Goal: Information Seeking & Learning: Learn about a topic

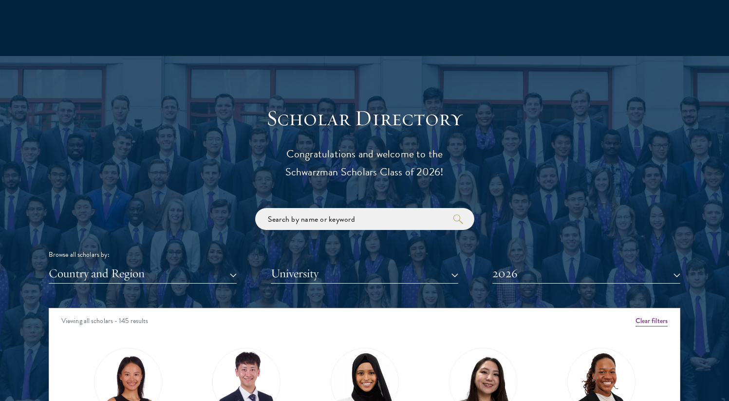
scroll to position [1178, 0]
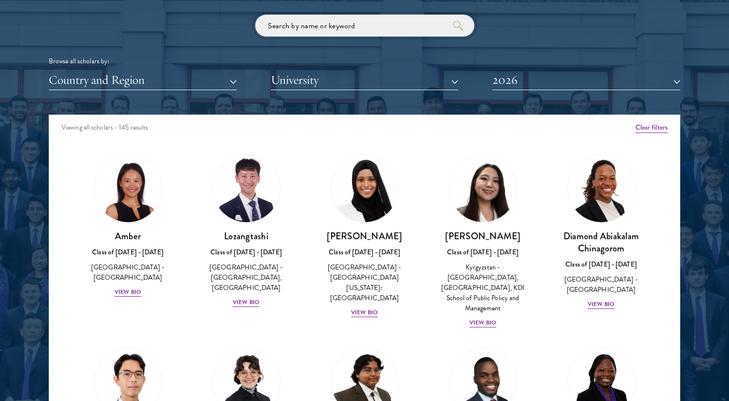
click at [323, 25] on input "search" at bounding box center [364, 26] width 219 height 22
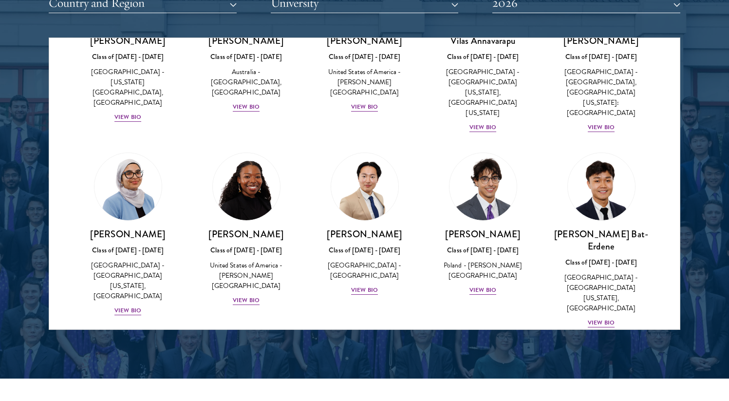
scroll to position [487, 0]
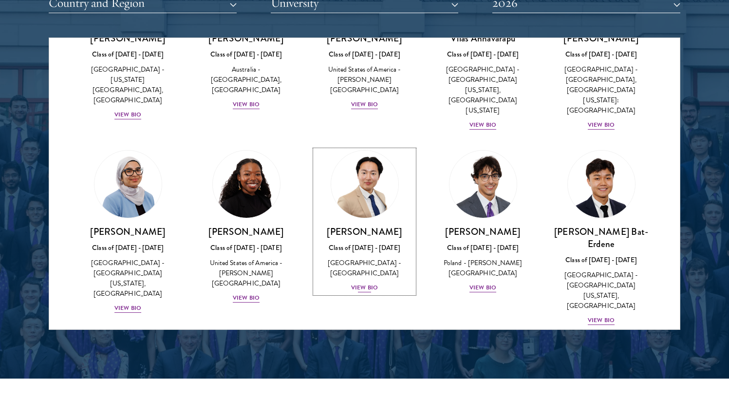
click at [371, 283] on div "View Bio" at bounding box center [364, 287] width 27 height 9
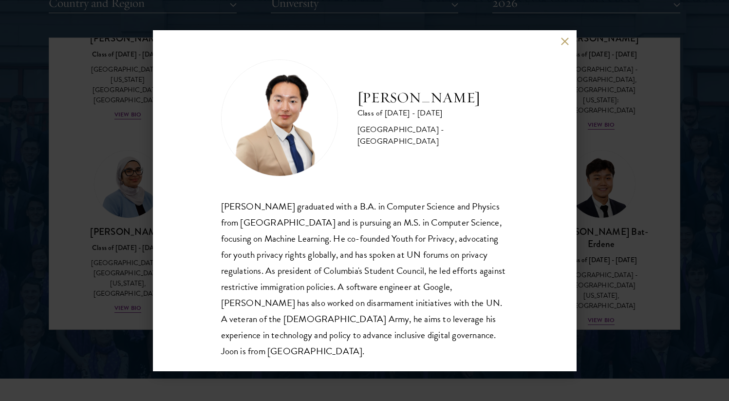
click at [160, 240] on div "Joon Baek Class of 2025 - 2026 South Korea - Columbia University Beom Joon Baek…" at bounding box center [364, 200] width 423 height 341
click at [114, 235] on div "Joon Baek Class of 2025 - 2026 South Korea - Columbia University Beom Joon Baek…" at bounding box center [364, 200] width 729 height 401
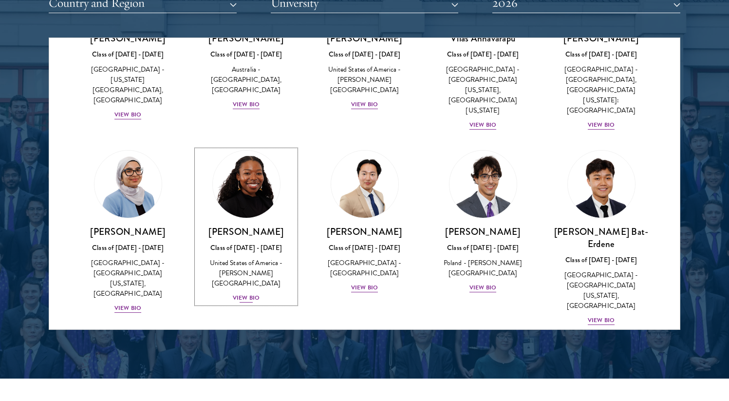
click at [253, 257] on div "United States of America - [PERSON_NAME][GEOGRAPHIC_DATA]" at bounding box center [246, 272] width 99 height 31
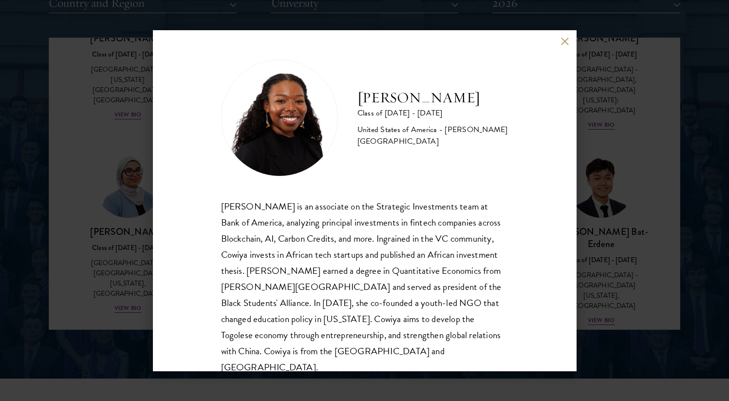
click at [110, 217] on div "Cowiya Arouna Class of 2025 - 2026 United States of America - Smith College Cow…" at bounding box center [364, 200] width 729 height 401
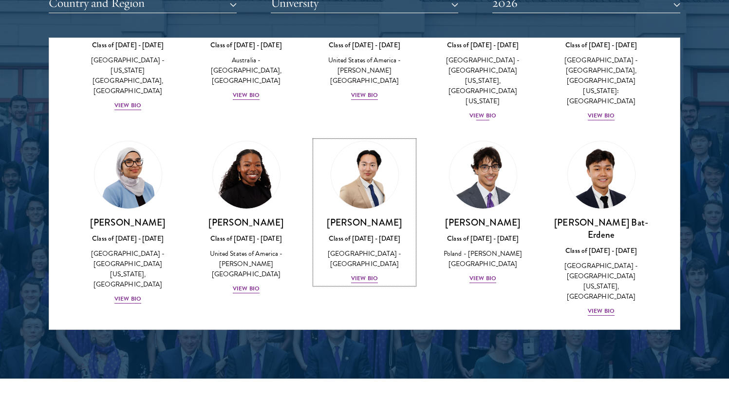
scroll to position [566, 0]
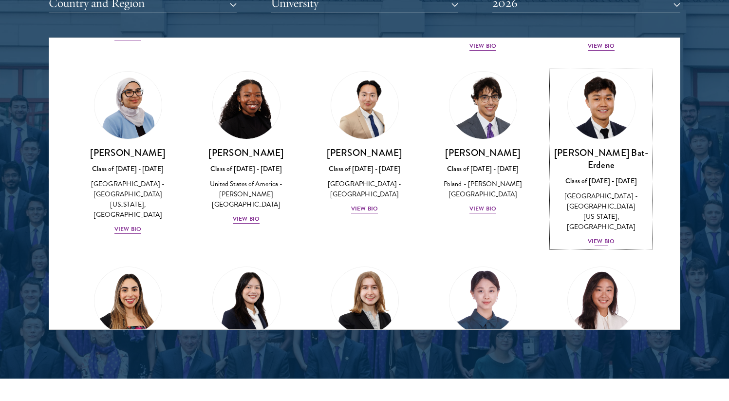
click at [602, 90] on img at bounding box center [601, 105] width 74 height 74
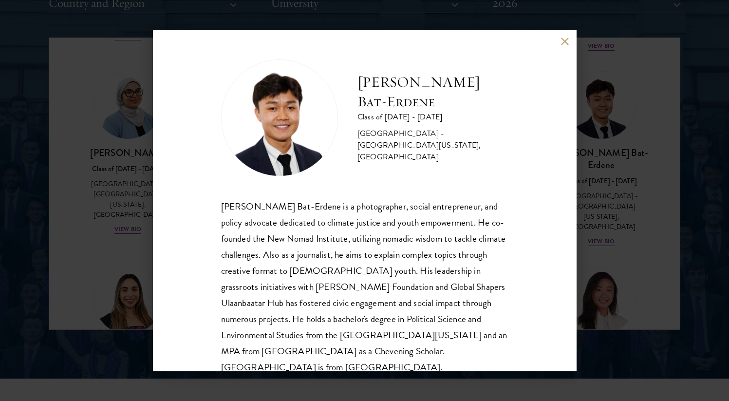
click at [110, 191] on div "Bat-Orgil Bat-Erdene Class of 2025 - 2026 Mongolia - University of Arizona, Uni…" at bounding box center [364, 200] width 729 height 401
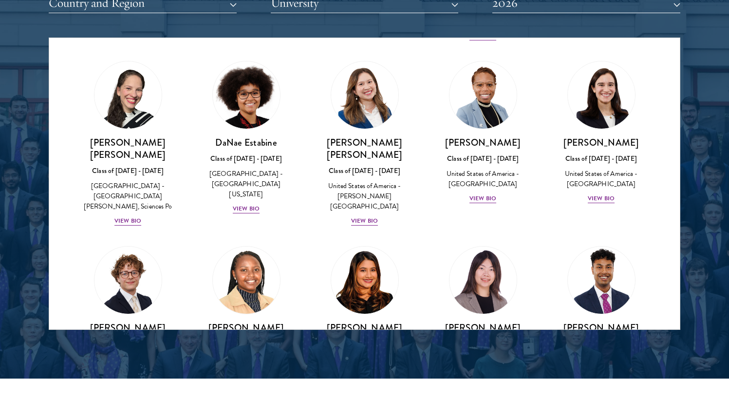
scroll to position [1315, 0]
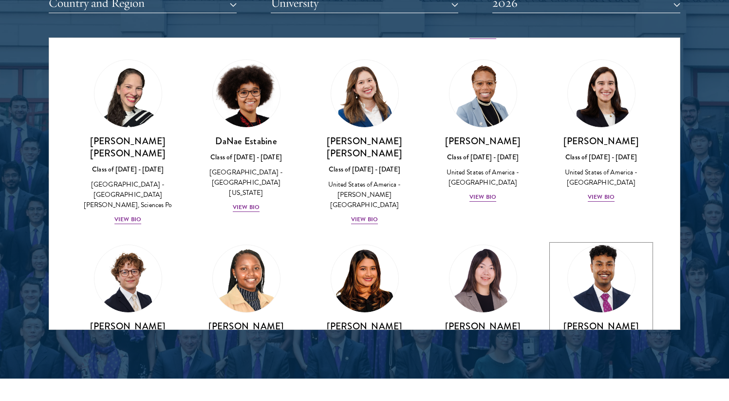
click at [594, 241] on img at bounding box center [601, 278] width 74 height 74
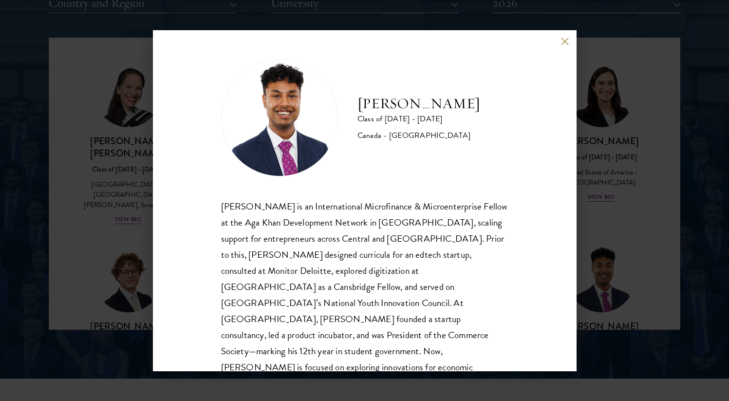
click at [119, 179] on div "Mahir Hamid Class of 2025 - 2026 Canada - Queen's University Mahir Hamid is an …" at bounding box center [364, 200] width 729 height 401
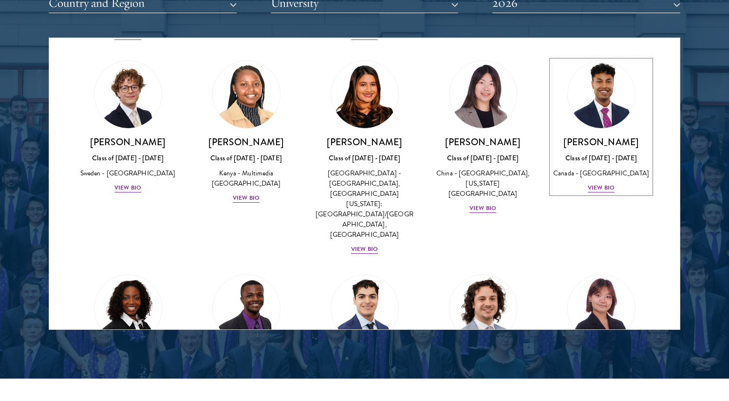
scroll to position [1517, 0]
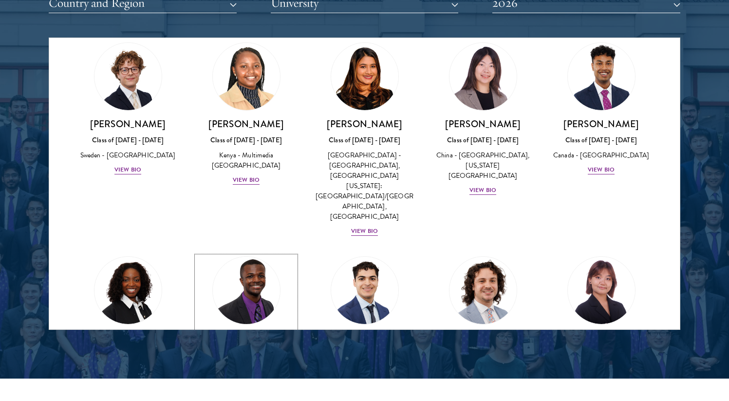
click at [247, 253] on img at bounding box center [246, 290] width 74 height 74
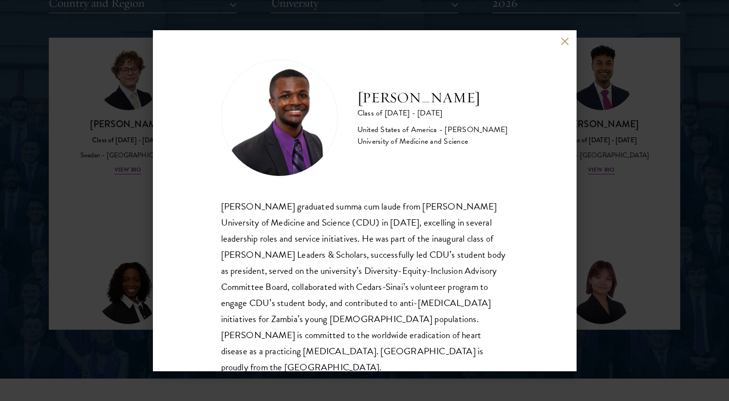
click at [122, 175] on div "Princelawrenz Hamlin Class of 2025 - 2026 United States of America - Charles R.…" at bounding box center [364, 200] width 729 height 401
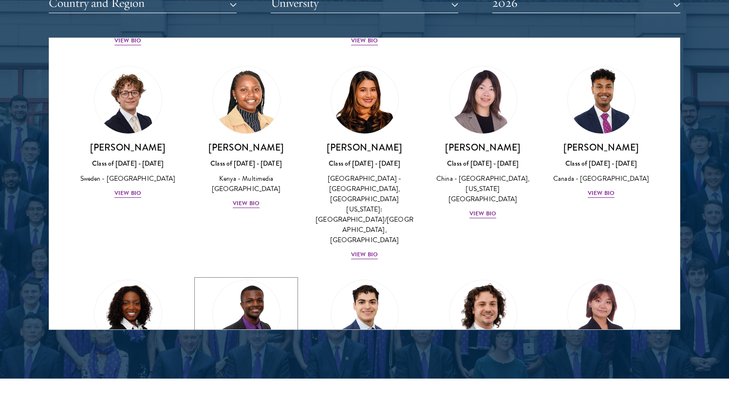
scroll to position [1513, 0]
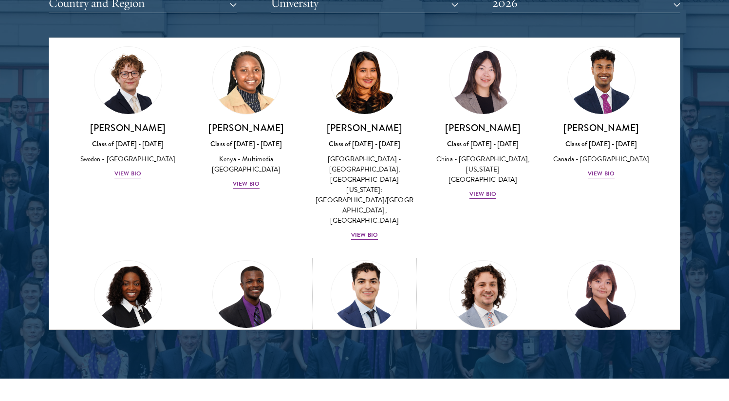
click at [364, 257] on img at bounding box center [365, 294] width 74 height 74
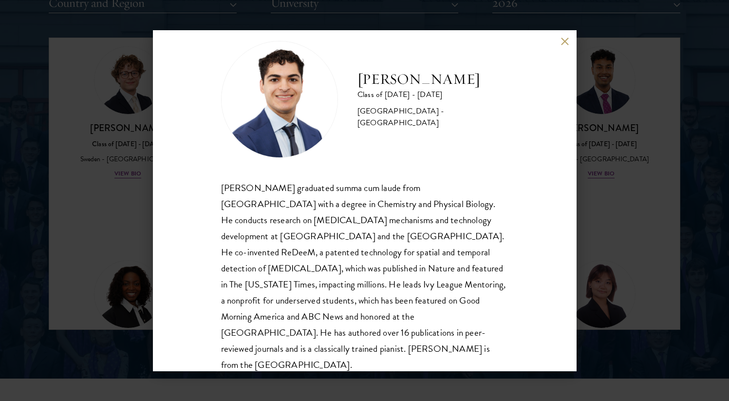
scroll to position [33, 0]
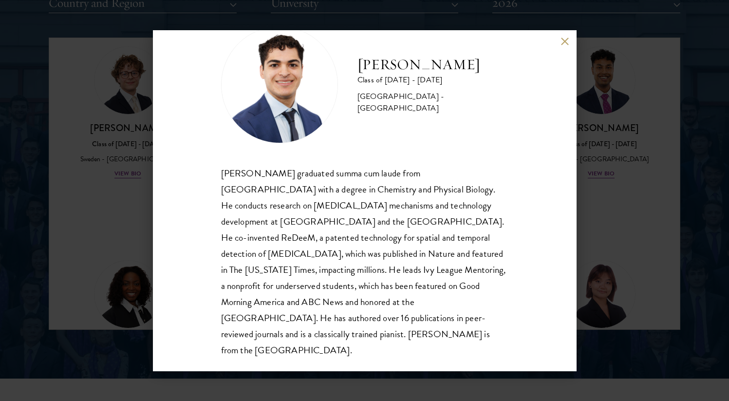
click at [109, 192] on div "Alessandro Hammond Class of 2025 - 2026 United States of America - Harvard Univ…" at bounding box center [364, 200] width 729 height 401
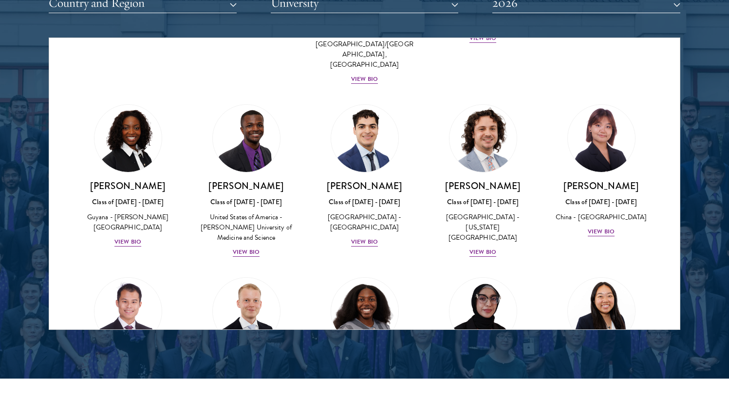
click at [180, 267] on div "Shaun Ho Class of 2025 - 2026 China - Georgetown University, The London School …" at bounding box center [128, 353] width 118 height 173
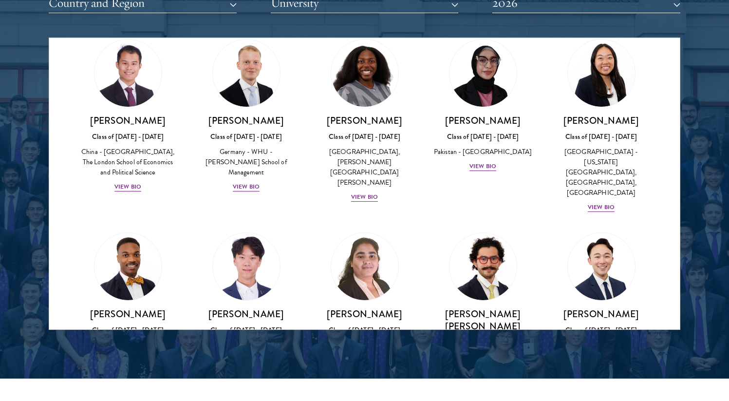
scroll to position [1912, 0]
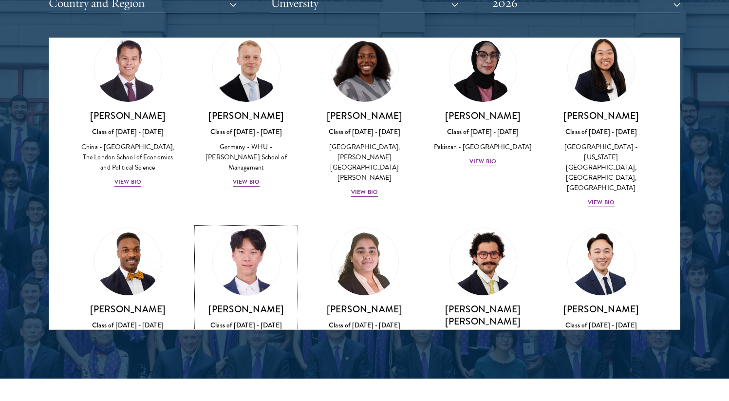
click at [257, 224] on img at bounding box center [246, 261] width 74 height 74
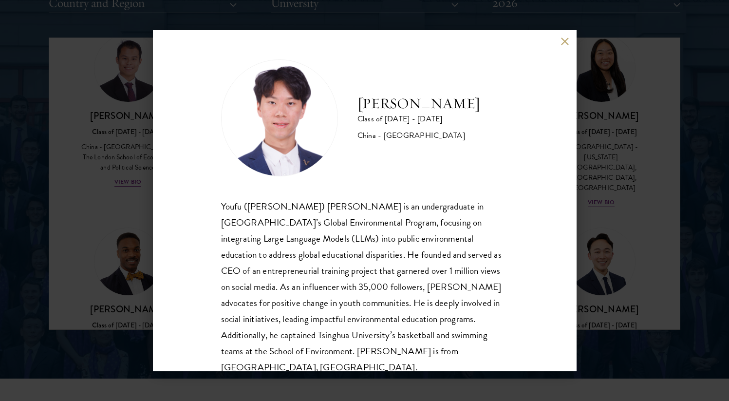
click at [74, 189] on div "Frank Kao Class of 2025 - 2026 China - Tsinghua University Youfu (Frank) Kao is…" at bounding box center [364, 200] width 729 height 401
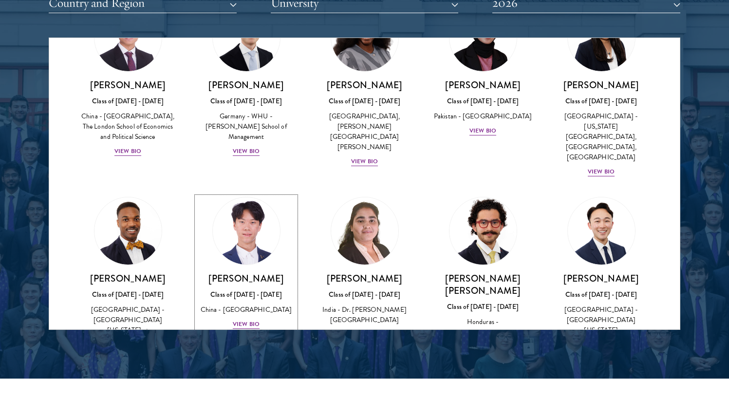
scroll to position [1943, 0]
click at [592, 194] on img at bounding box center [601, 231] width 74 height 74
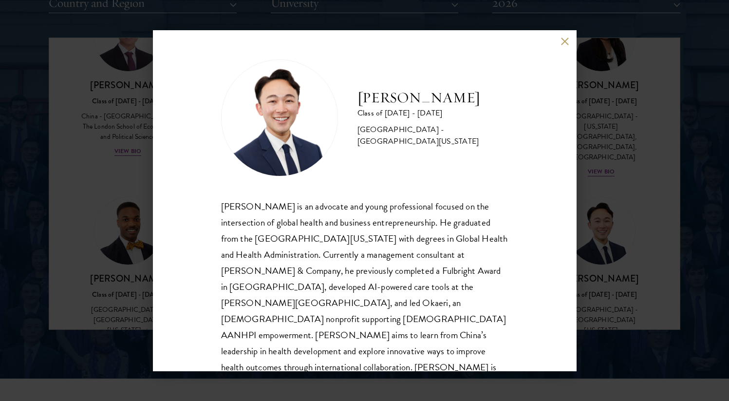
click at [122, 219] on div "Justin Kawaguchi Class of 2025 - 2026 United States of America - University of …" at bounding box center [364, 200] width 729 height 401
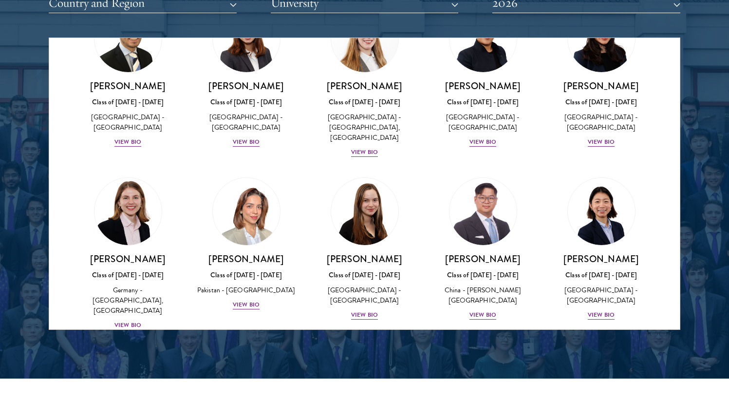
scroll to position [2358, 0]
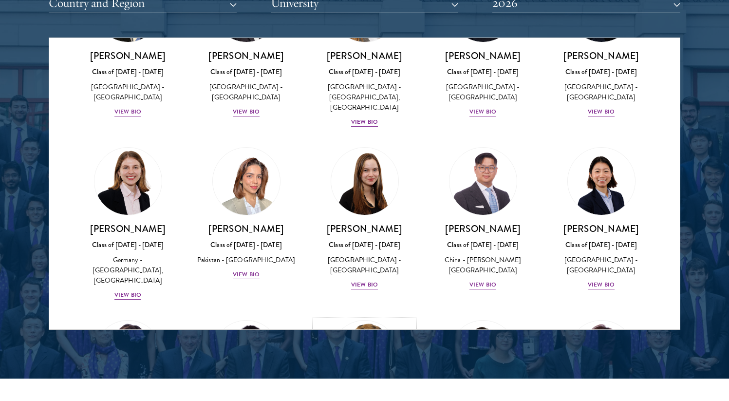
click at [354, 317] on img at bounding box center [365, 354] width 74 height 74
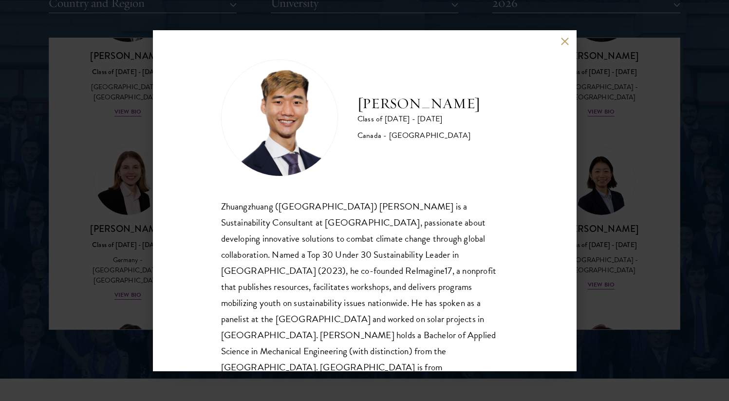
click at [120, 179] on div "Jordan Lin Class of 2025 - 2026 Canada - University of Waterloo Zhuangzhuang (J…" at bounding box center [364, 200] width 729 height 401
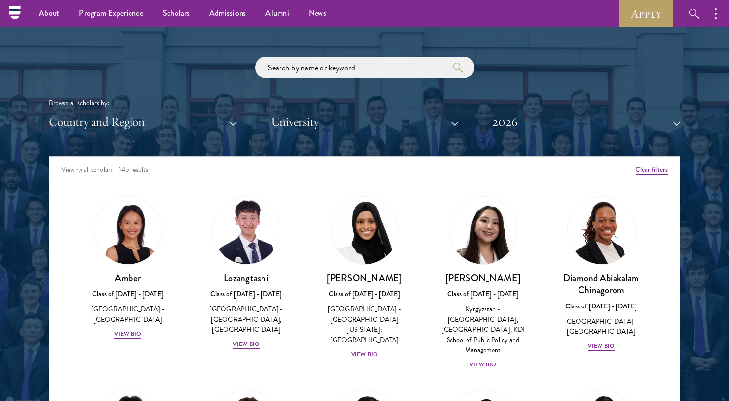
scroll to position [1130, 0]
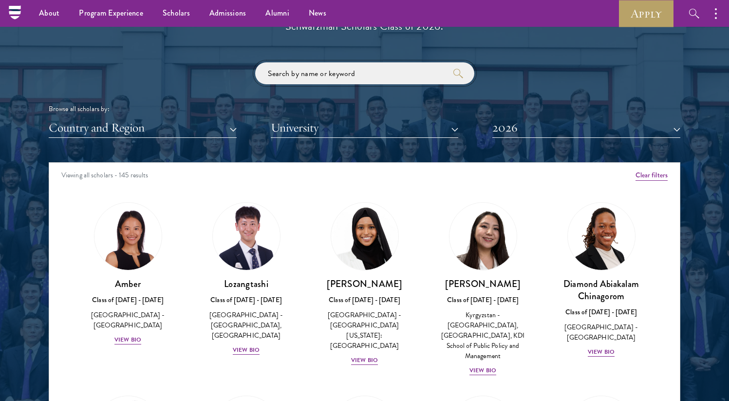
click at [325, 69] on input "search" at bounding box center [364, 73] width 219 height 22
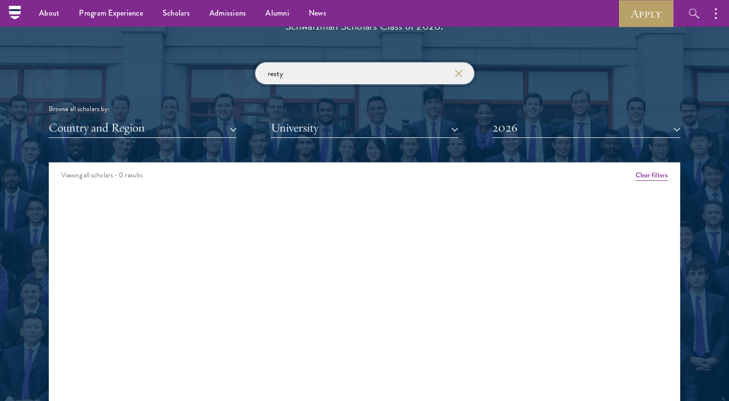
click button "submit" at bounding box center [0, 0] width 0 height 0
click at [362, 75] on input "resty" at bounding box center [364, 73] width 219 height 22
type input "fufunan"
click button "submit" at bounding box center [0, 0] width 0 height 0
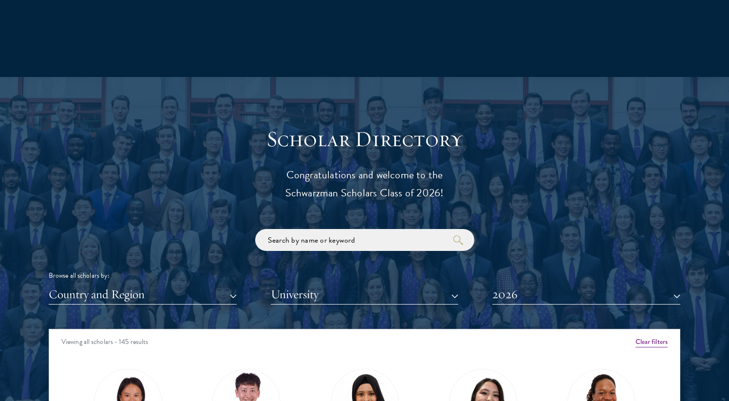
scroll to position [989, 0]
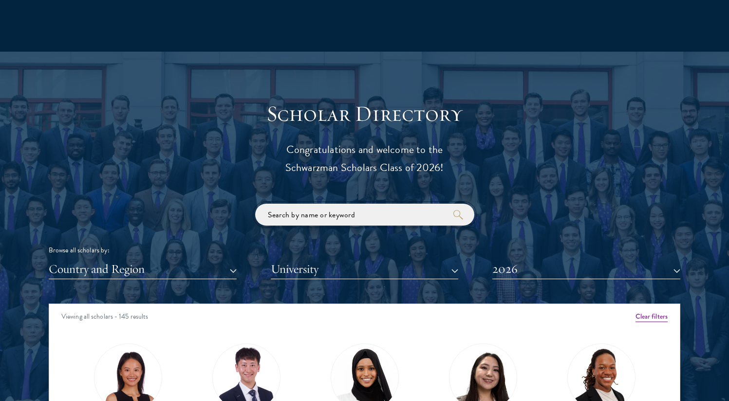
click at [288, 220] on input "search" at bounding box center [364, 214] width 219 height 22
click button "submit" at bounding box center [0, 0] width 0 height 0
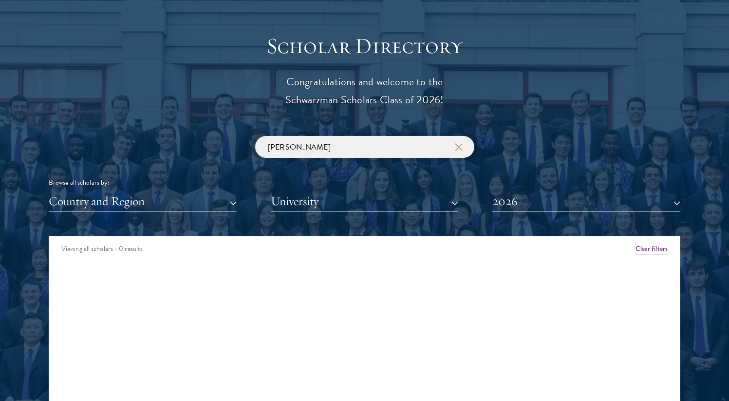
scroll to position [1188, 0]
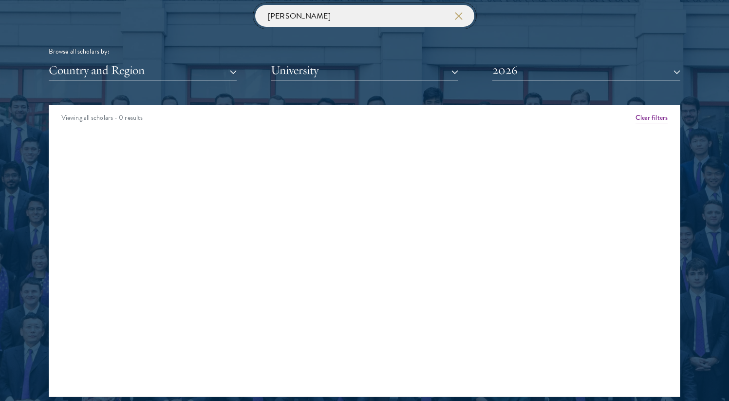
click at [295, 22] on input "[PERSON_NAME]" at bounding box center [364, 16] width 219 height 22
click button "submit" at bounding box center [0, 0] width 0 height 0
type input "[PERSON_NAME]"
click button "submit" at bounding box center [0, 0] width 0 height 0
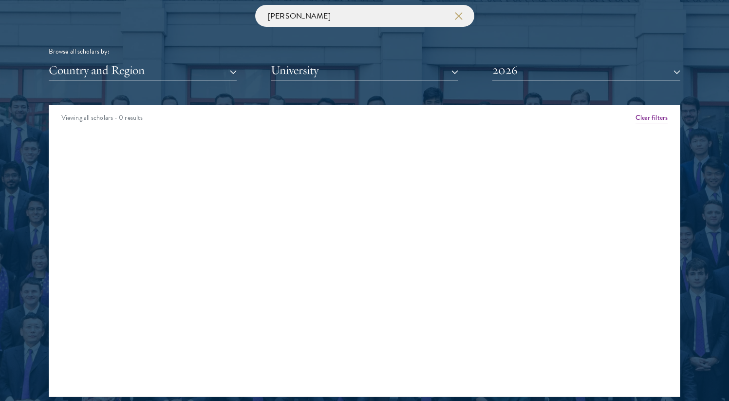
click at [251, 42] on div "[PERSON_NAME] Browse all scholars by: Country and Region All Countries and Regi…" at bounding box center [364, 42] width 631 height 75
click at [234, 72] on button "Country and Region" at bounding box center [143, 70] width 188 height 20
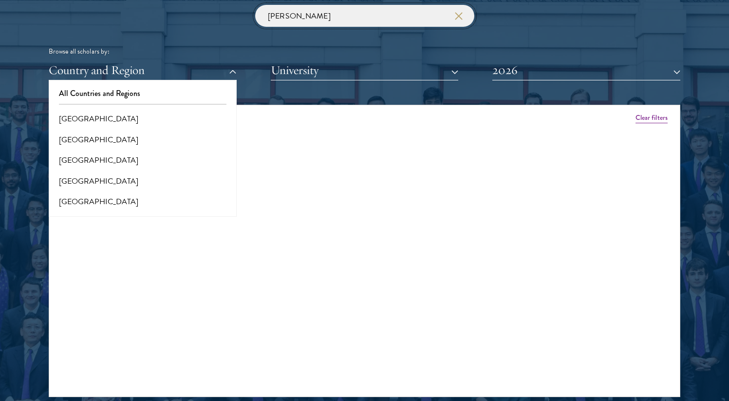
click at [290, 23] on input "[PERSON_NAME]" at bounding box center [364, 16] width 219 height 22
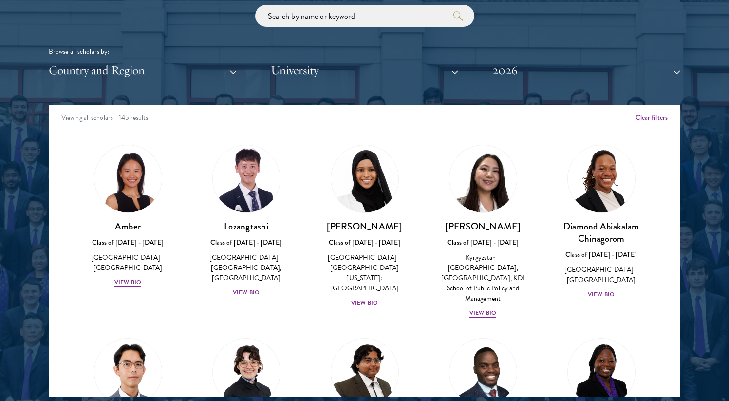
click at [292, 58] on div "Browse all scholars by: Country and Region All Countries and Regions [GEOGRAPHI…" at bounding box center [364, 42] width 631 height 75
click at [295, 68] on button "University" at bounding box center [365, 70] width 188 height 20
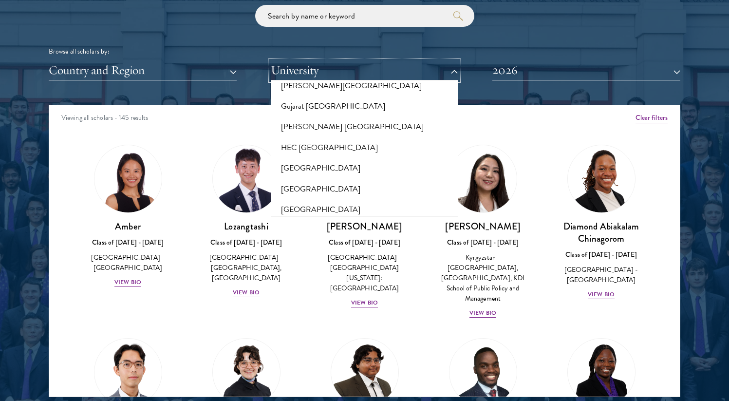
scroll to position [2362, 0]
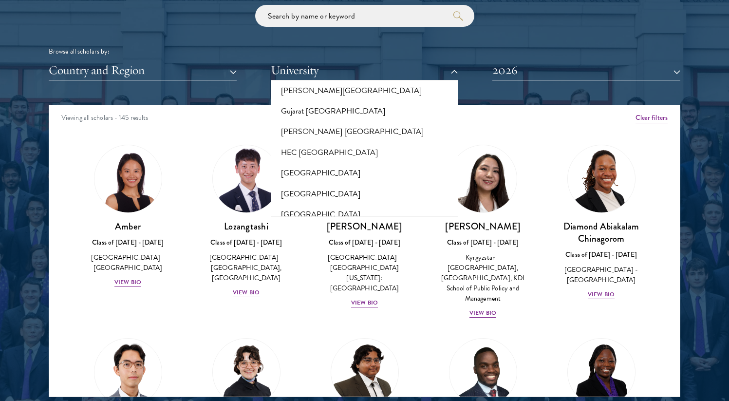
click at [317, 224] on button "[GEOGRAPHIC_DATA]" at bounding box center [365, 234] width 182 height 20
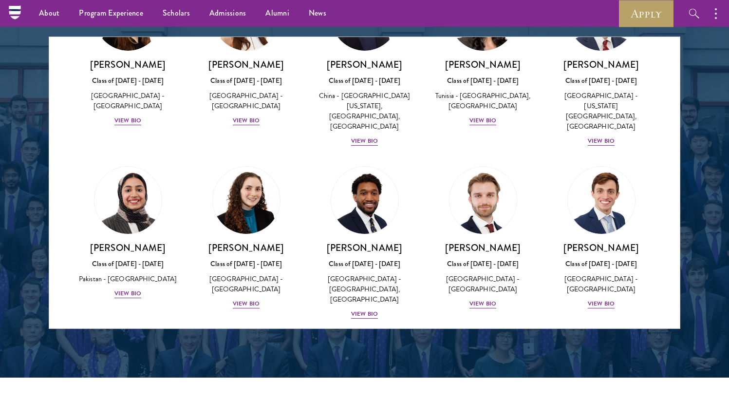
scroll to position [1235, 0]
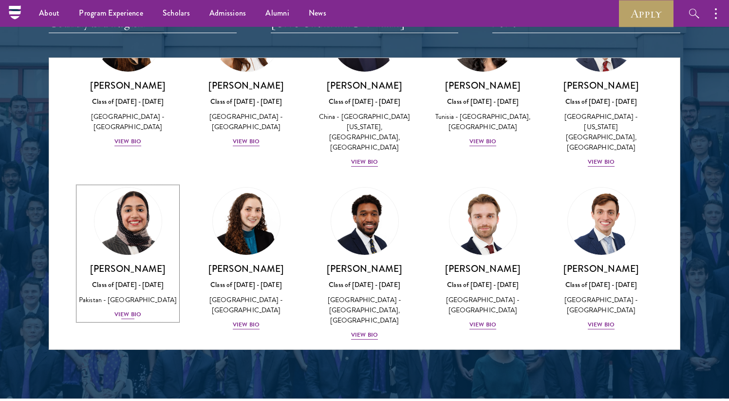
click at [113, 219] on img at bounding box center [128, 221] width 74 height 74
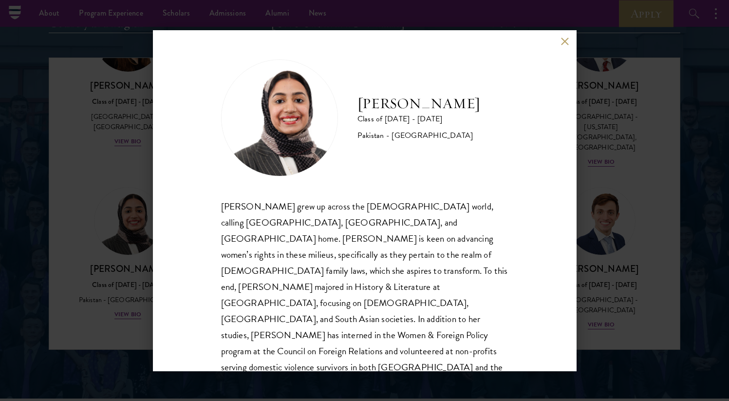
click at [246, 222] on div "[PERSON_NAME] grew up across the [DEMOGRAPHIC_DATA] world, calling [GEOGRAPHIC_…" at bounding box center [364, 294] width 287 height 193
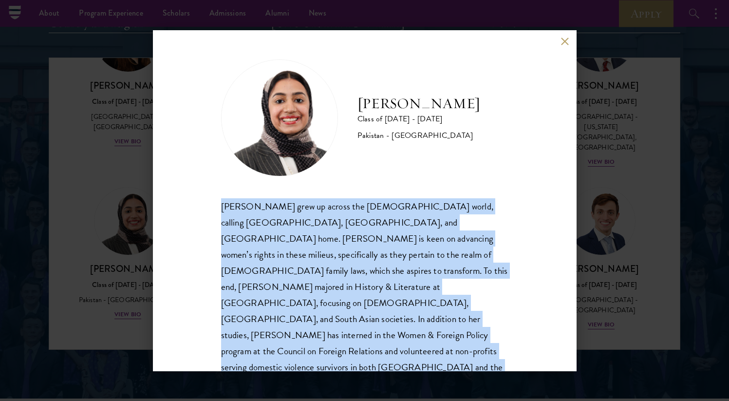
click at [246, 222] on div "[PERSON_NAME] grew up across the [DEMOGRAPHIC_DATA] world, calling [GEOGRAPHIC_…" at bounding box center [364, 294] width 287 height 193
click at [255, 224] on div "[PERSON_NAME] grew up across the [DEMOGRAPHIC_DATA] world, calling [GEOGRAPHIC_…" at bounding box center [364, 294] width 287 height 193
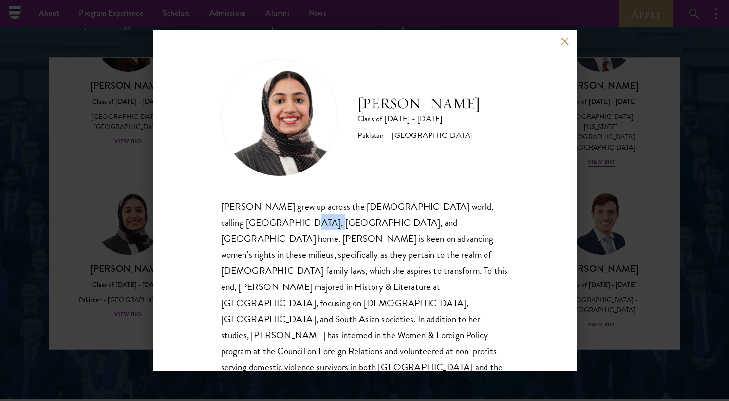
click at [255, 224] on div "[PERSON_NAME] grew up across the [DEMOGRAPHIC_DATA] world, calling [GEOGRAPHIC_…" at bounding box center [364, 294] width 287 height 193
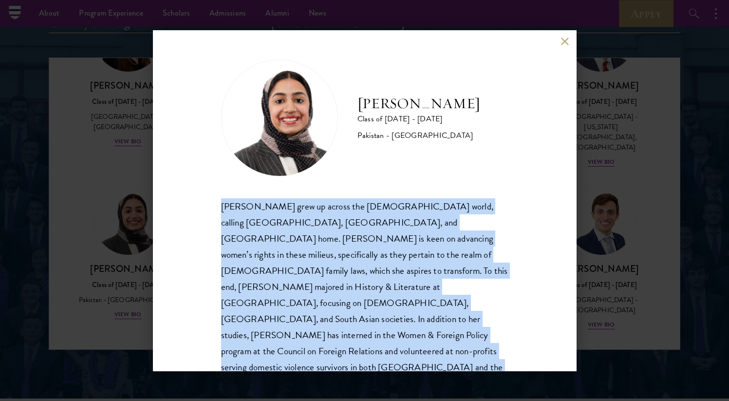
click at [255, 224] on div "[PERSON_NAME] grew up across the [DEMOGRAPHIC_DATA] world, calling [GEOGRAPHIC_…" at bounding box center [364, 294] width 287 height 193
click at [256, 227] on div "[PERSON_NAME] grew up across the [DEMOGRAPHIC_DATA] world, calling [GEOGRAPHIC_…" at bounding box center [364, 294] width 287 height 193
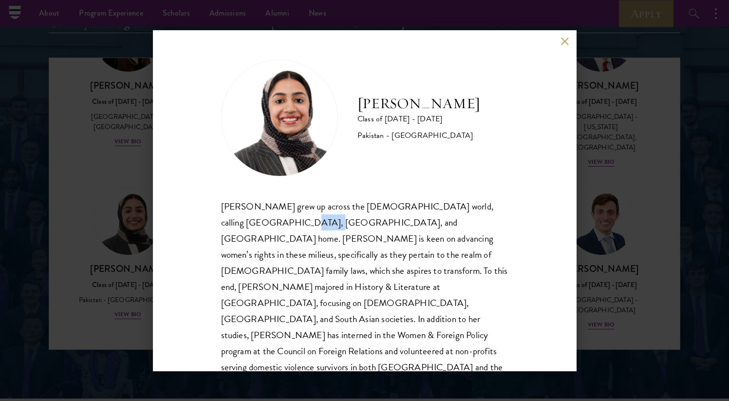
click at [256, 227] on div "[PERSON_NAME] grew up across the [DEMOGRAPHIC_DATA] world, calling [GEOGRAPHIC_…" at bounding box center [364, 294] width 287 height 193
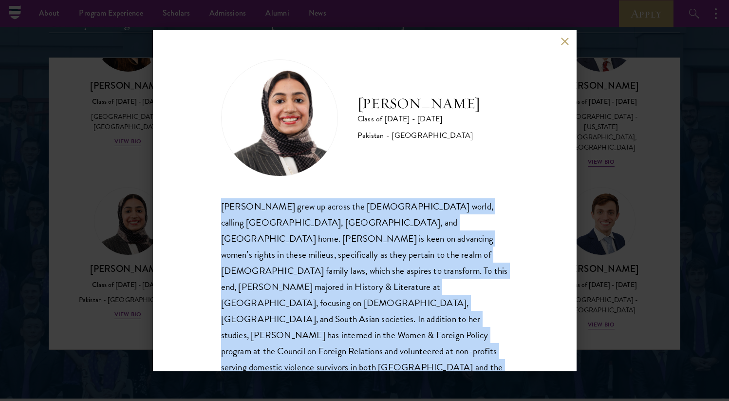
click at [256, 227] on div "[PERSON_NAME] grew up across the [DEMOGRAPHIC_DATA] world, calling [GEOGRAPHIC_…" at bounding box center [364, 294] width 287 height 193
click at [262, 245] on div "[PERSON_NAME] grew up across the [DEMOGRAPHIC_DATA] world, calling [GEOGRAPHIC_…" at bounding box center [364, 294] width 287 height 193
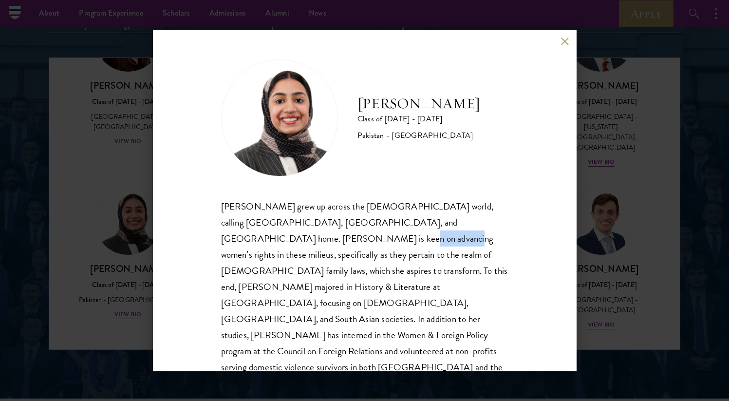
click at [262, 245] on div "[PERSON_NAME] grew up across the [DEMOGRAPHIC_DATA] world, calling [GEOGRAPHIC_…" at bounding box center [364, 294] width 287 height 193
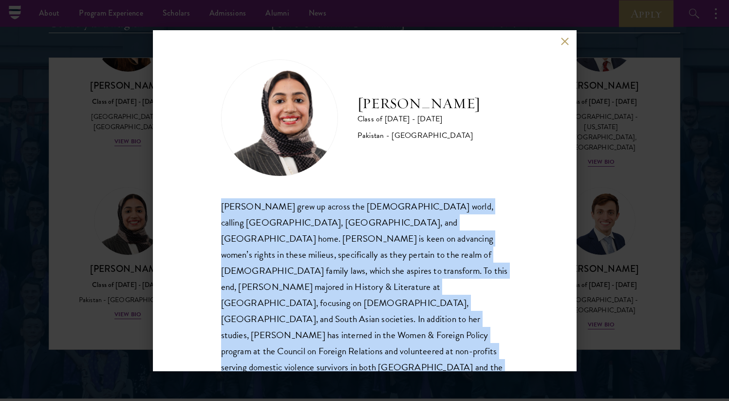
click at [262, 245] on div "[PERSON_NAME] grew up across the [DEMOGRAPHIC_DATA] world, calling [GEOGRAPHIC_…" at bounding box center [364, 294] width 287 height 193
click at [263, 253] on div "[PERSON_NAME] grew up across the [DEMOGRAPHIC_DATA] world, calling [GEOGRAPHIC_…" at bounding box center [364, 294] width 287 height 193
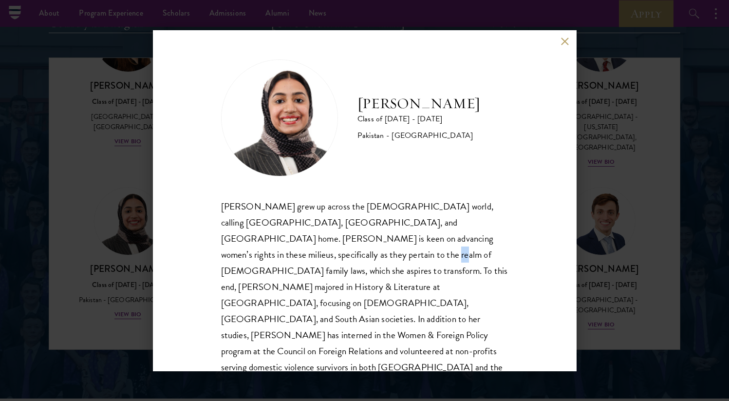
click at [263, 253] on div "[PERSON_NAME] grew up across the [DEMOGRAPHIC_DATA] world, calling [GEOGRAPHIC_…" at bounding box center [364, 294] width 287 height 193
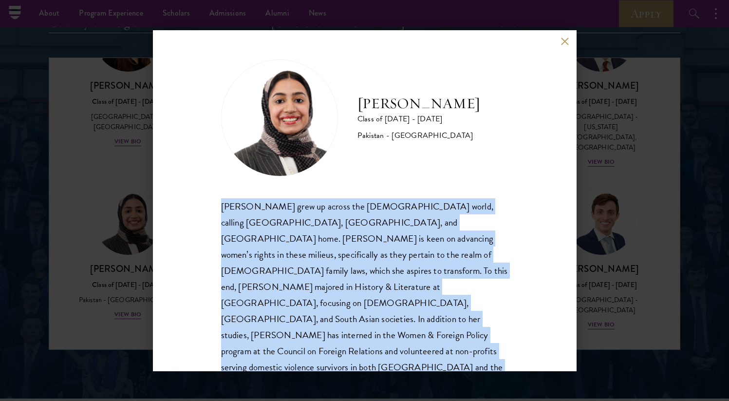
click at [263, 253] on div "[PERSON_NAME] grew up across the [DEMOGRAPHIC_DATA] world, calling [GEOGRAPHIC_…" at bounding box center [364, 294] width 287 height 193
click at [263, 255] on div "[PERSON_NAME] grew up across the [DEMOGRAPHIC_DATA] world, calling [GEOGRAPHIC_…" at bounding box center [364, 294] width 287 height 193
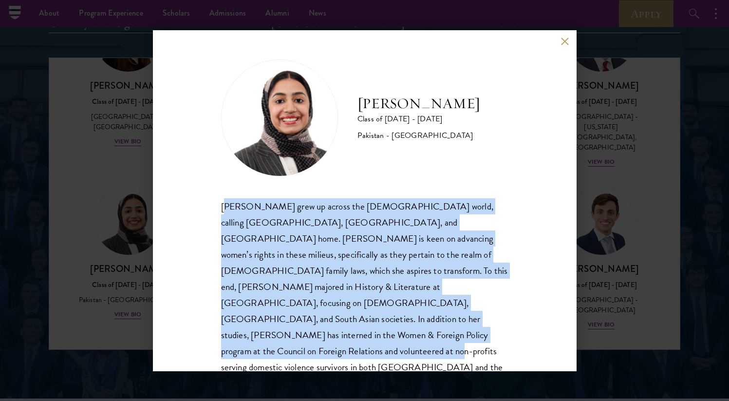
drag, startPoint x: 222, startPoint y: 209, endPoint x: 327, endPoint y: 334, distance: 163.5
click at [327, 334] on div "[PERSON_NAME] grew up across the [DEMOGRAPHIC_DATA] world, calling [GEOGRAPHIC_…" at bounding box center [364, 294] width 287 height 193
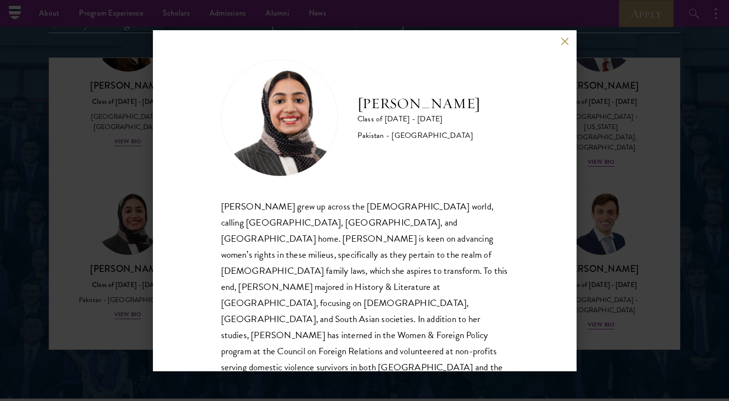
click at [53, 259] on div "[PERSON_NAME] Class of [DATE] - [DATE] [GEOGRAPHIC_DATA] - [GEOGRAPHIC_DATA] [P…" at bounding box center [364, 200] width 729 height 401
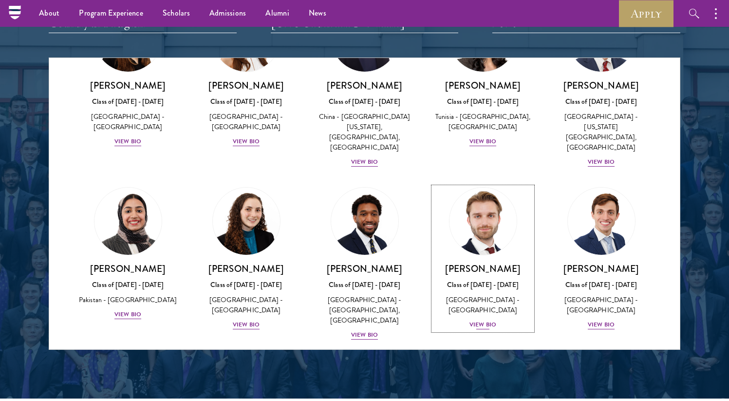
click at [472, 200] on img at bounding box center [483, 221] width 74 height 74
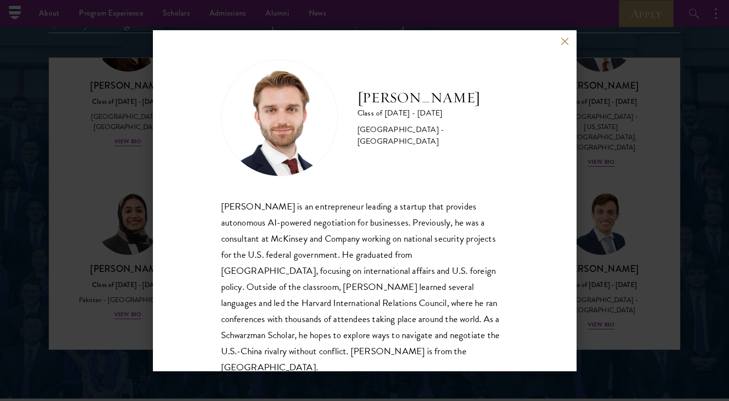
click at [100, 263] on div "[PERSON_NAME] Class of [DATE] - [DATE] [GEOGRAPHIC_DATA] - [GEOGRAPHIC_DATA] [P…" at bounding box center [364, 200] width 729 height 401
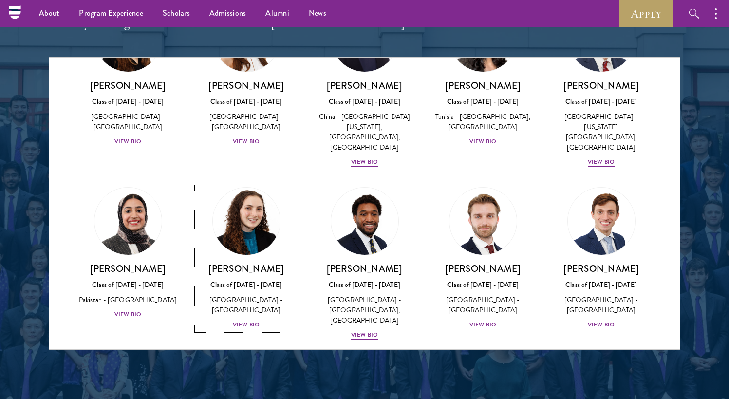
click at [269, 197] on img at bounding box center [246, 221] width 74 height 74
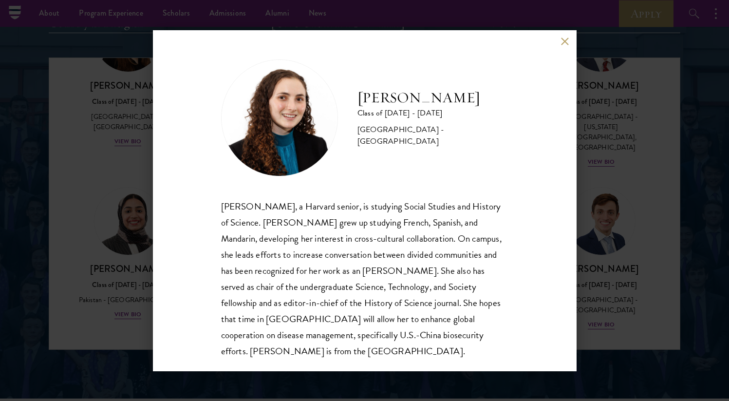
click at [109, 211] on div "[PERSON_NAME] Class of [DATE] - [DATE] [GEOGRAPHIC_DATA] - [GEOGRAPHIC_DATA] [P…" at bounding box center [364, 200] width 729 height 401
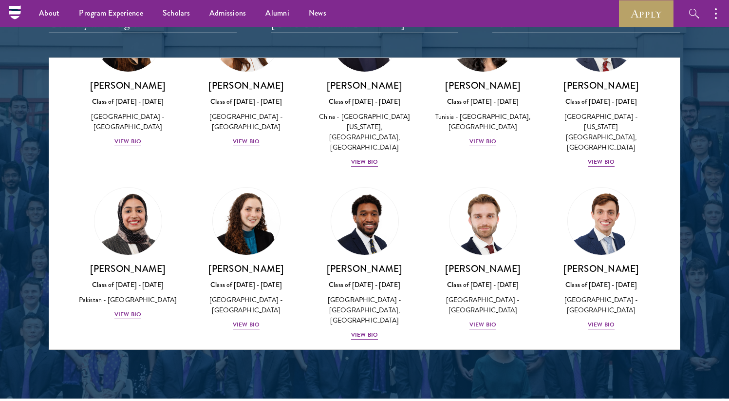
click at [39, 221] on div at bounding box center [364, 102] width 729 height 592
